Goal: Check status: Check status

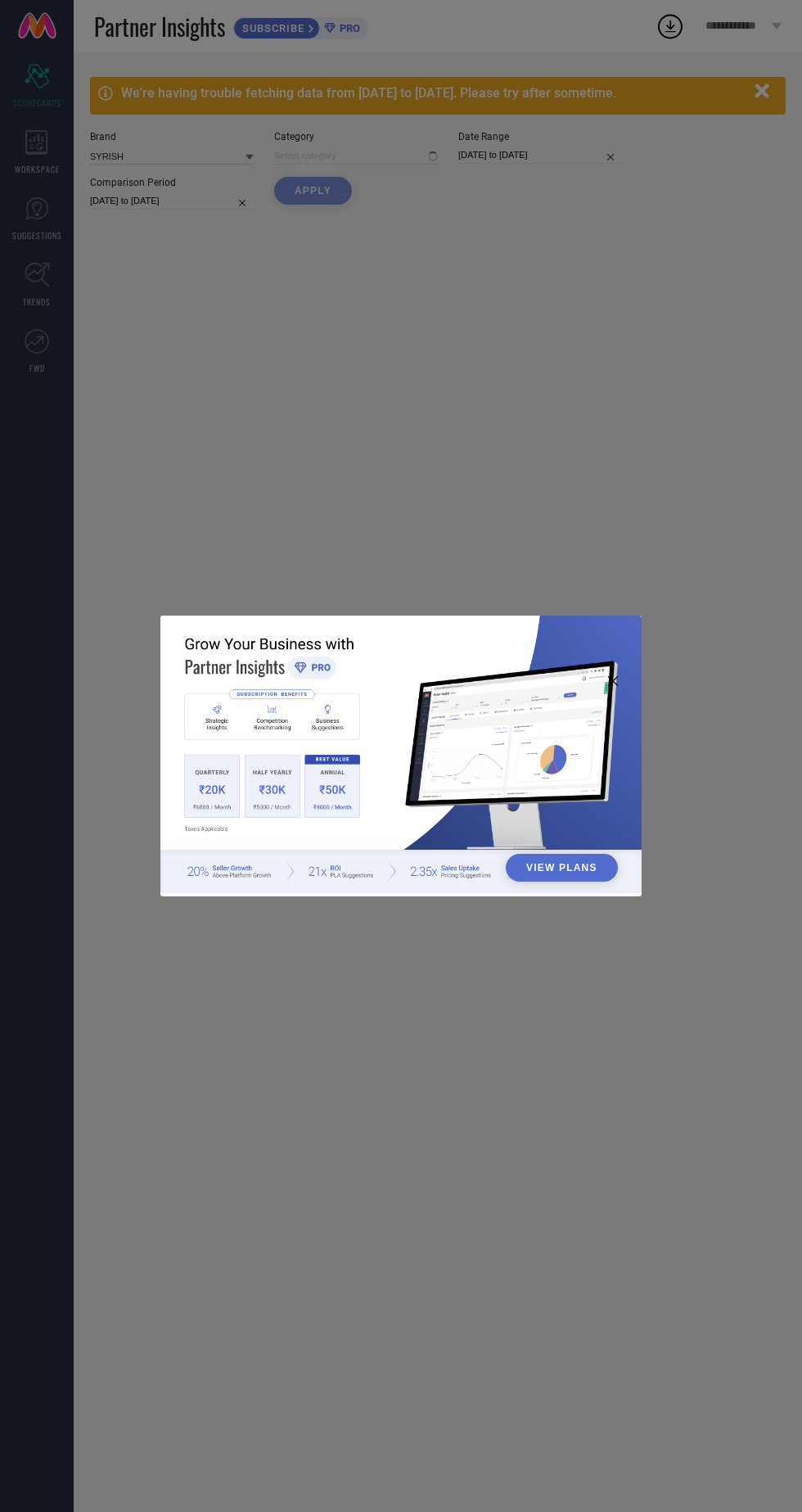
click at [324, 296] on div "View Plans" at bounding box center [401, 756] width 802 height 1512
type input "All"
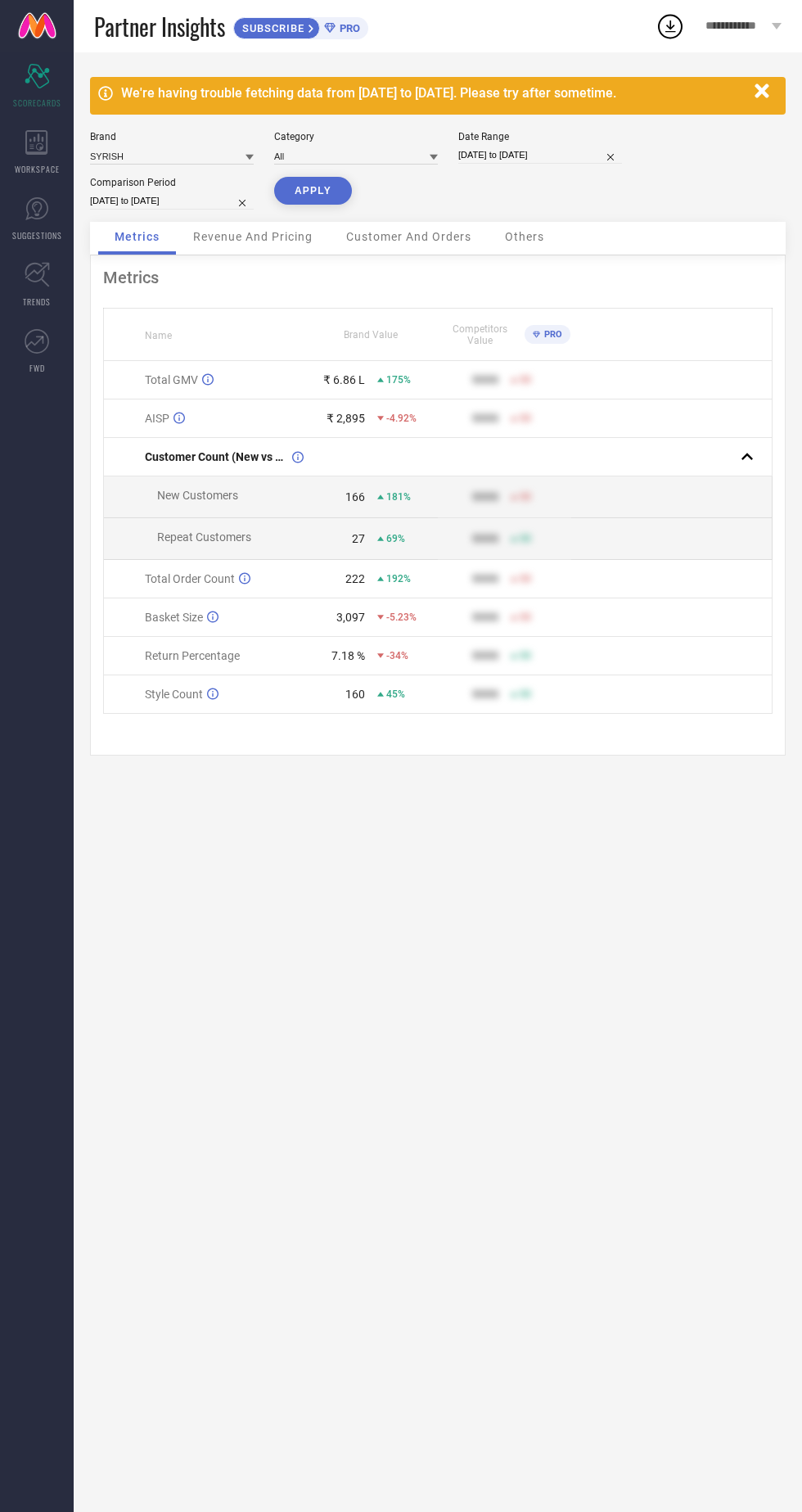
select select "8"
select select "2025"
select select "9"
select select "2025"
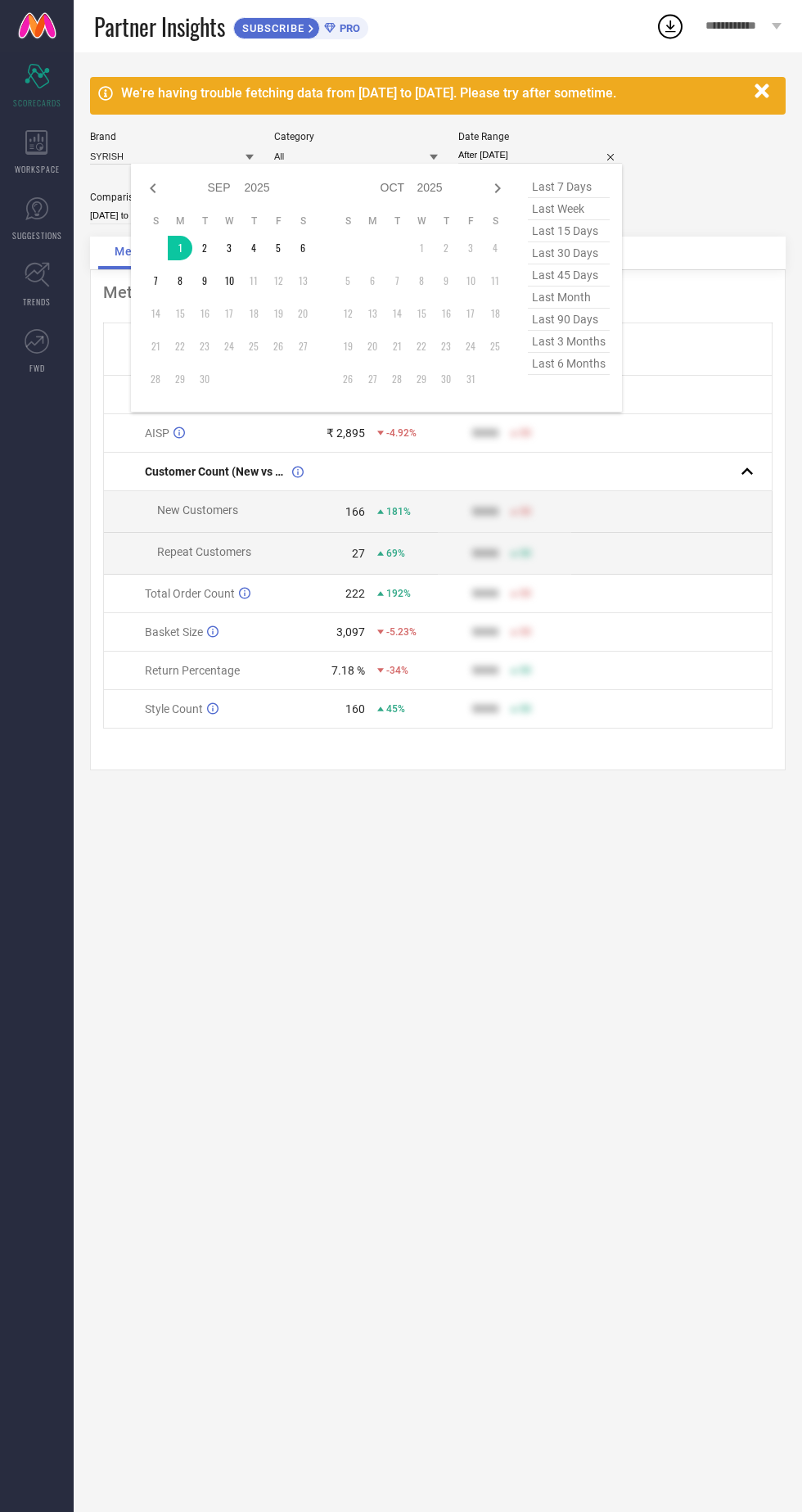
type input "[DATE] to [DATE]"
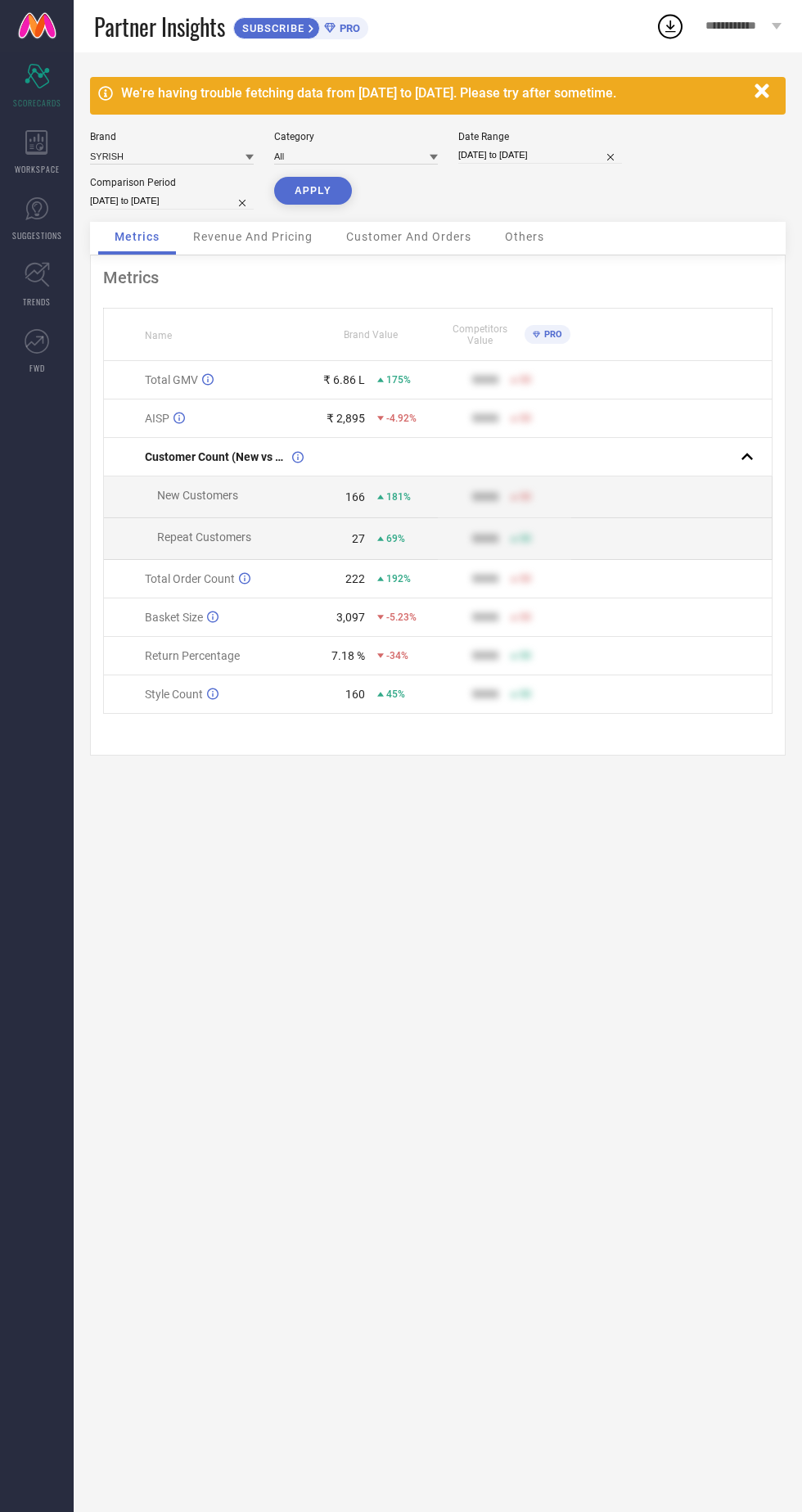
click at [300, 200] on button "APPLY" at bounding box center [313, 191] width 78 height 28
